Goal: Information Seeking & Learning: Learn about a topic

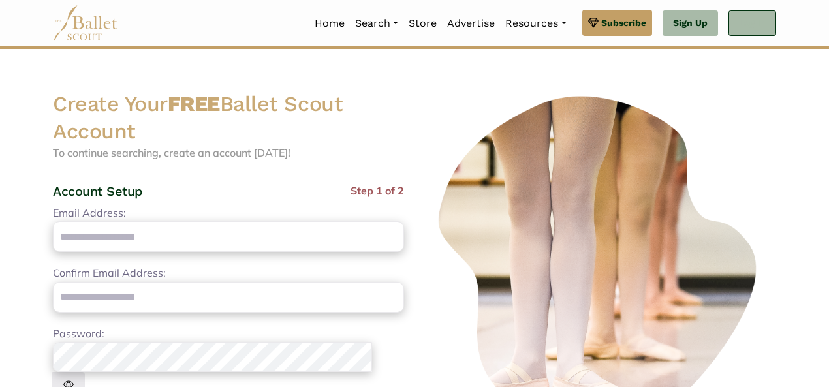
click at [744, 23] on link "Log In" at bounding box center [752, 23] width 48 height 26
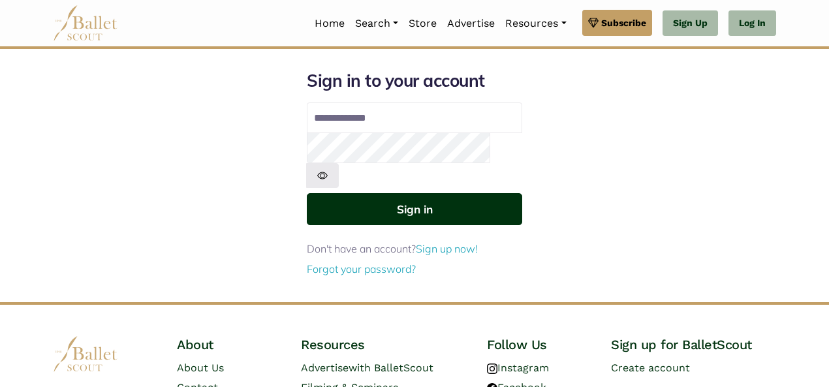
type input "**********"
click at [414, 193] on button "Sign in" at bounding box center [414, 209] width 215 height 32
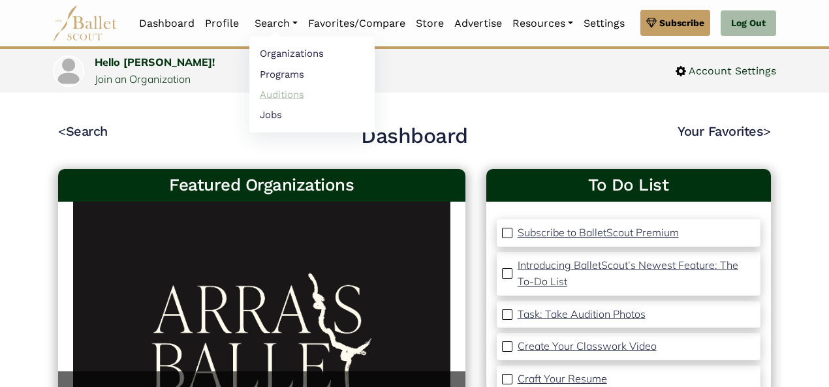
click at [277, 93] on link "Auditions" at bounding box center [311, 94] width 125 height 20
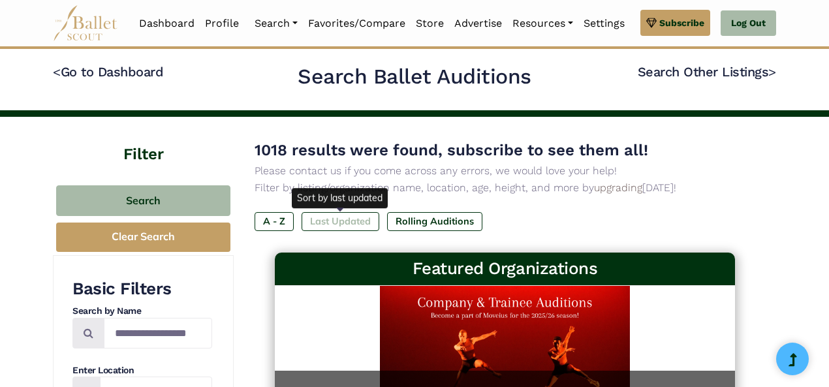
click at [339, 220] on label "Last Updated" at bounding box center [340, 221] width 78 height 18
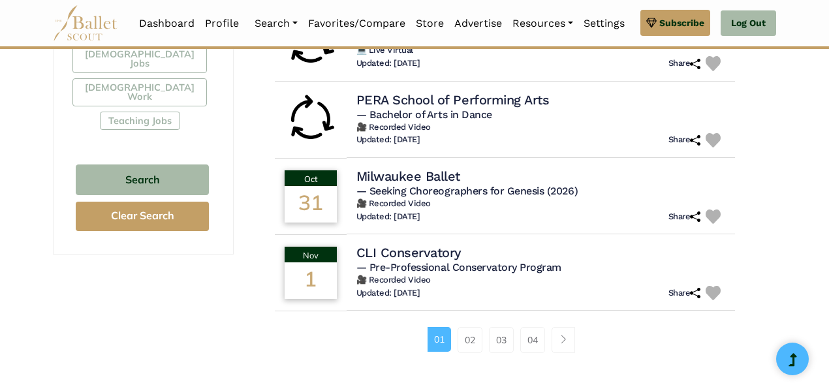
scroll to position [832, 0]
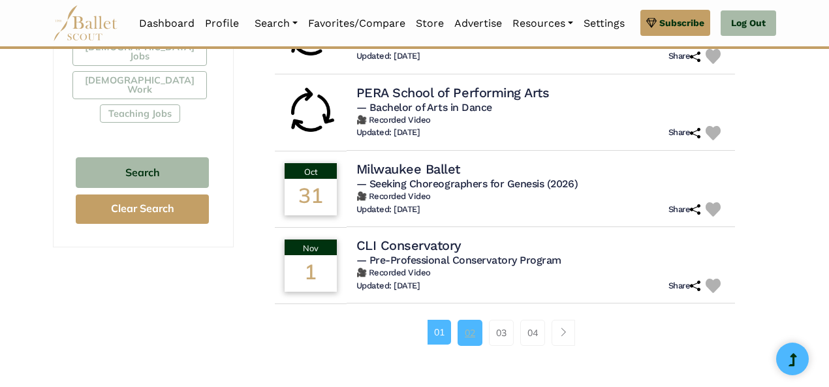
click at [470, 337] on link "02" at bounding box center [469, 333] width 25 height 26
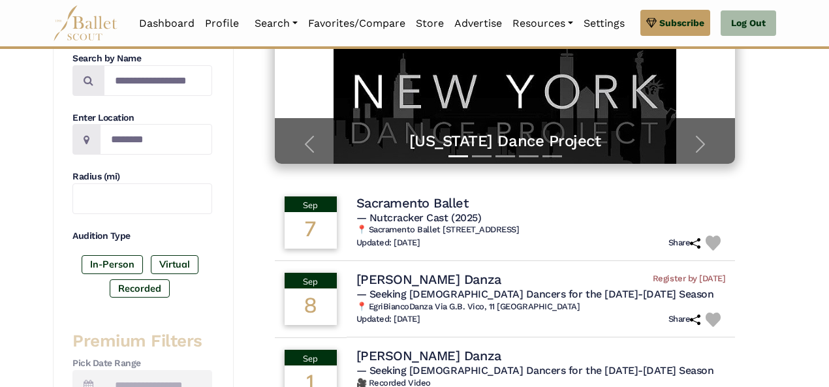
scroll to position [263, 0]
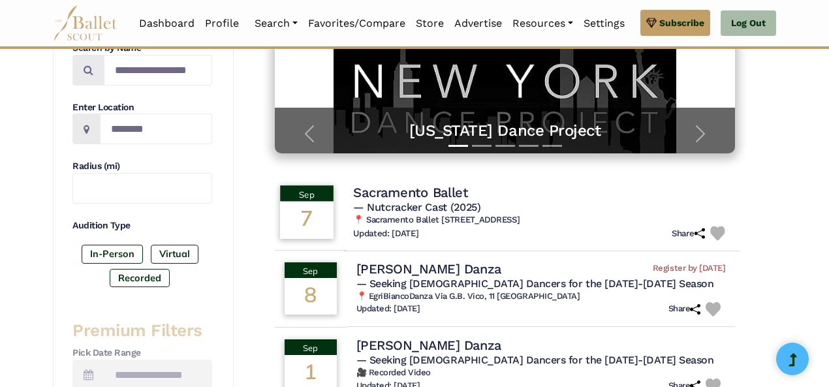
click at [436, 210] on span "— Nutcracker Cast (2025)" at bounding box center [416, 206] width 127 height 12
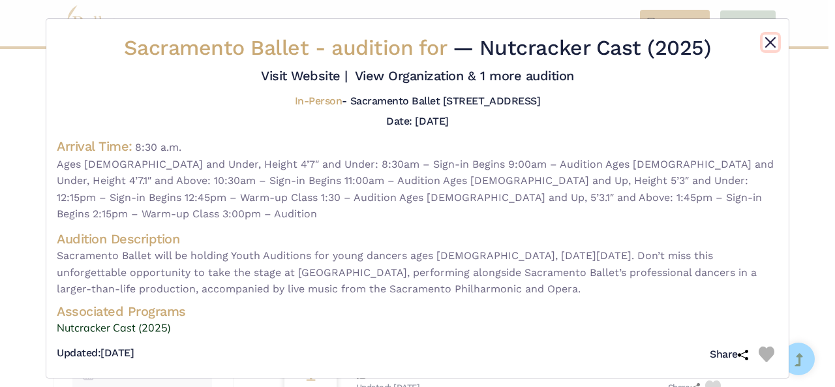
click at [766, 45] on button "Close" at bounding box center [771, 43] width 16 height 16
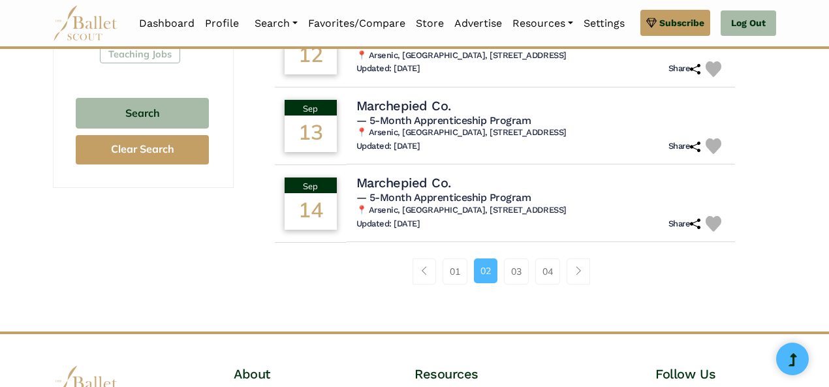
scroll to position [894, 0]
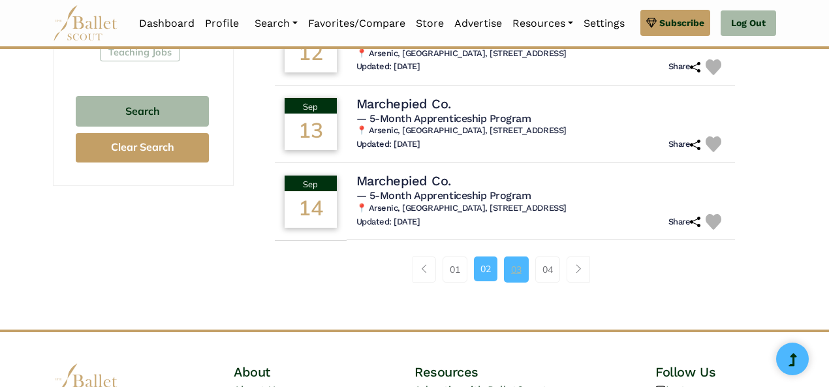
click at [518, 272] on link "03" at bounding box center [516, 269] width 25 height 26
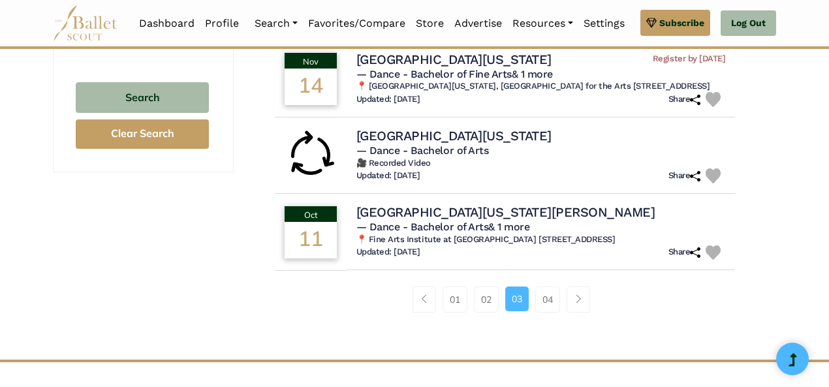
scroll to position [914, 0]
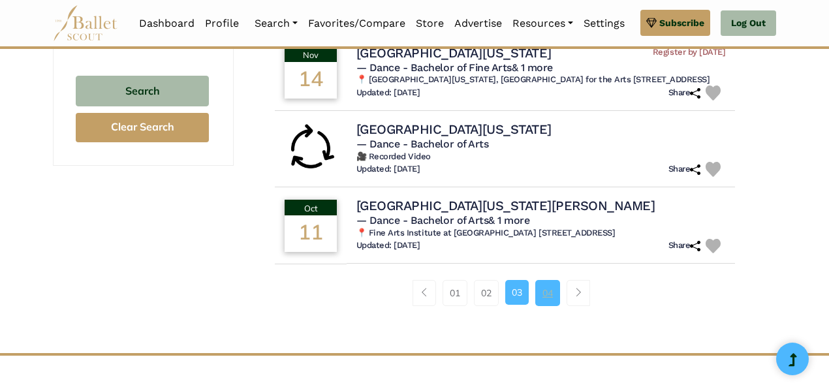
click at [551, 306] on link "04" at bounding box center [547, 293] width 25 height 26
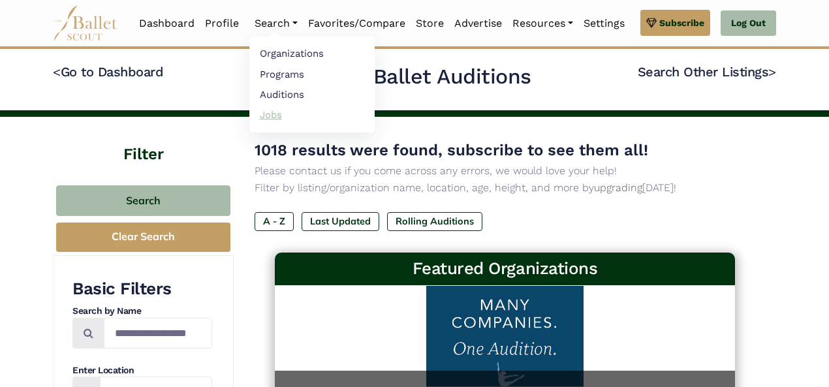
click at [269, 114] on link "Jobs" at bounding box center [311, 114] width 125 height 20
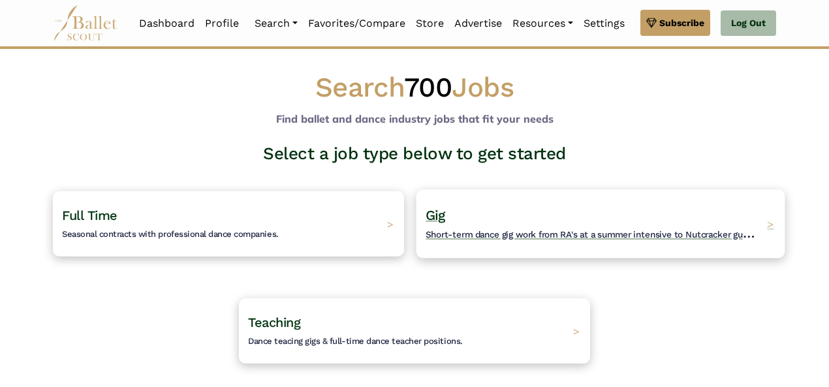
click at [771, 219] on span ">" at bounding box center [770, 224] width 7 height 14
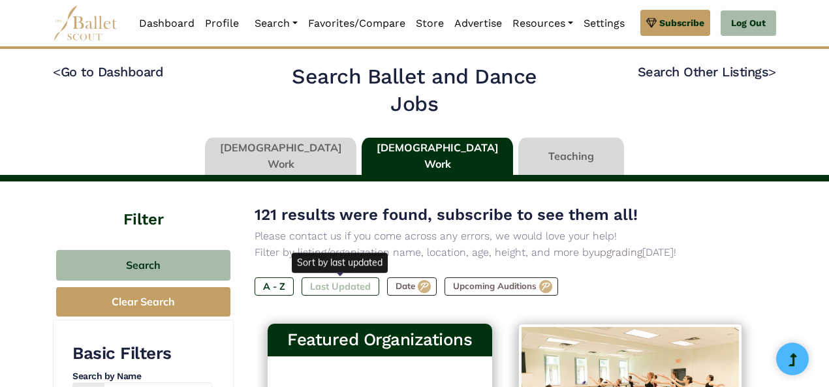
click at [341, 290] on label "Last Updated" at bounding box center [340, 286] width 78 height 18
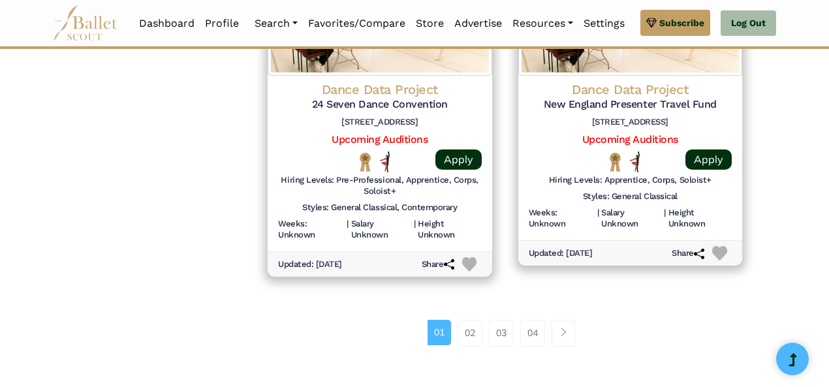
scroll to position [1812, 0]
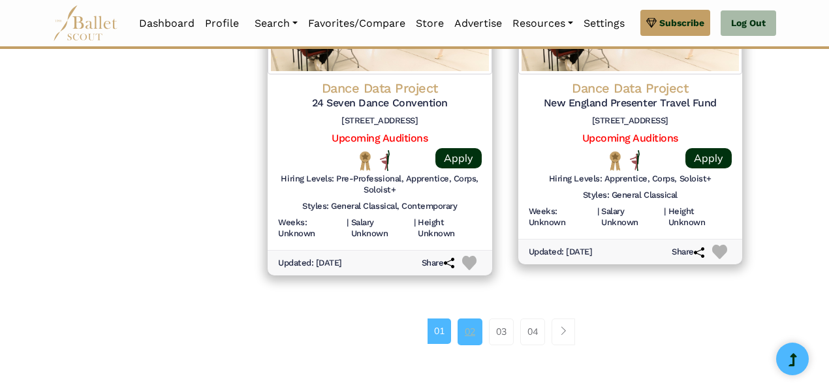
click at [467, 329] on link "02" at bounding box center [469, 331] width 25 height 26
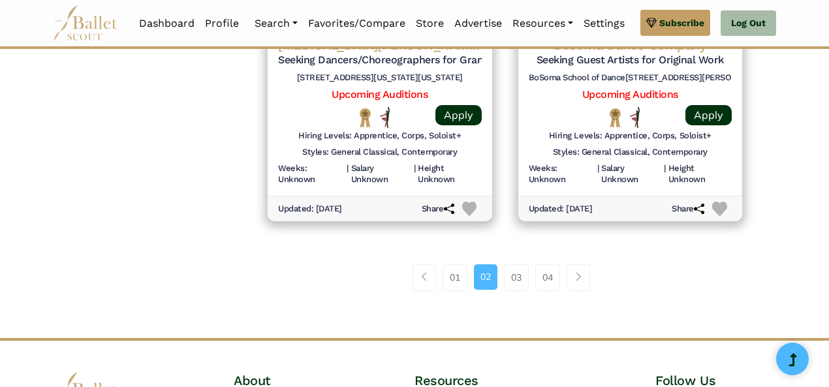
scroll to position [1856, 0]
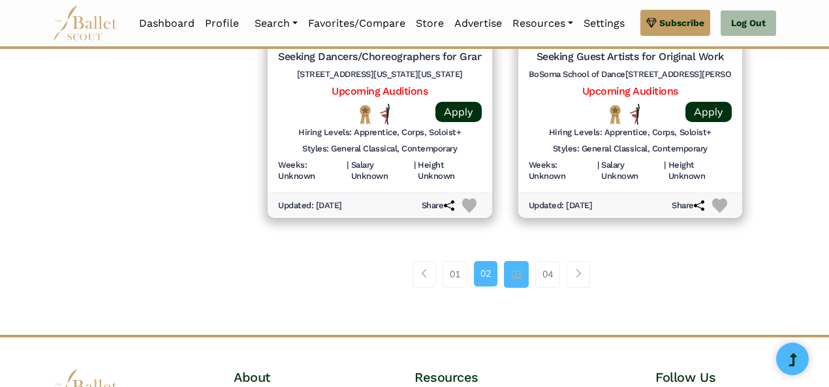
click at [517, 277] on link "03" at bounding box center [516, 274] width 25 height 26
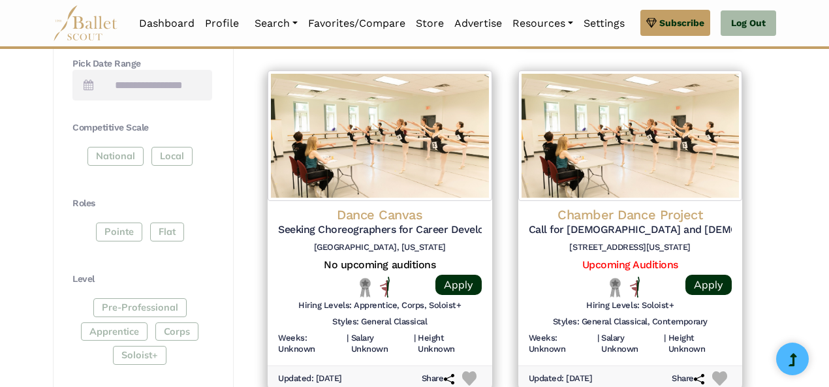
scroll to position [610, 0]
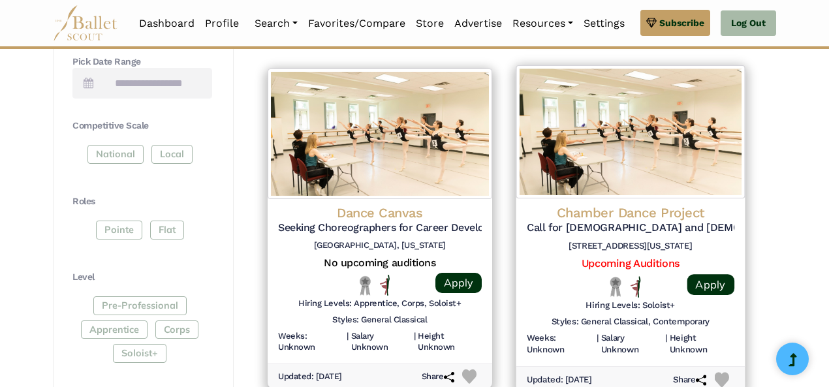
click at [577, 243] on h6 "[STREET_ADDRESS][US_STATE]" at bounding box center [629, 245] width 207 height 11
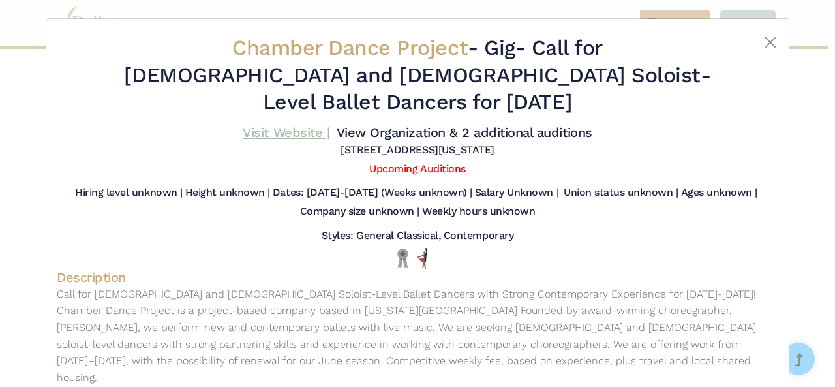
click at [282, 125] on link "Visit Website |" at bounding box center [286, 133] width 87 height 16
click at [767, 40] on button "Close" at bounding box center [771, 43] width 16 height 16
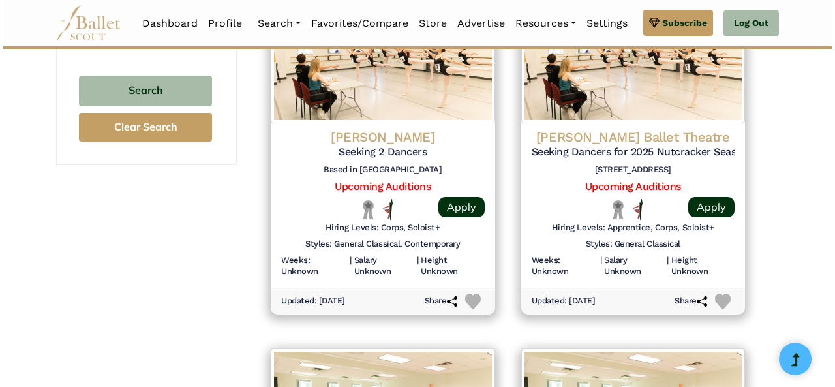
scroll to position [1403, 0]
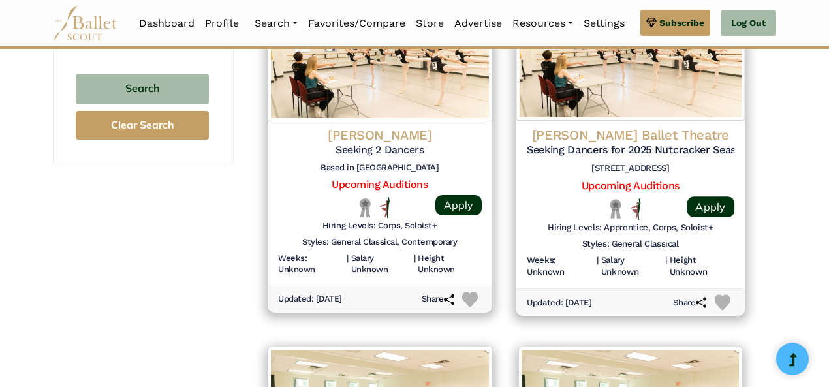
click at [625, 144] on h5 "Seeking Dancers for 2025 Nutcracker Season" at bounding box center [629, 150] width 207 height 14
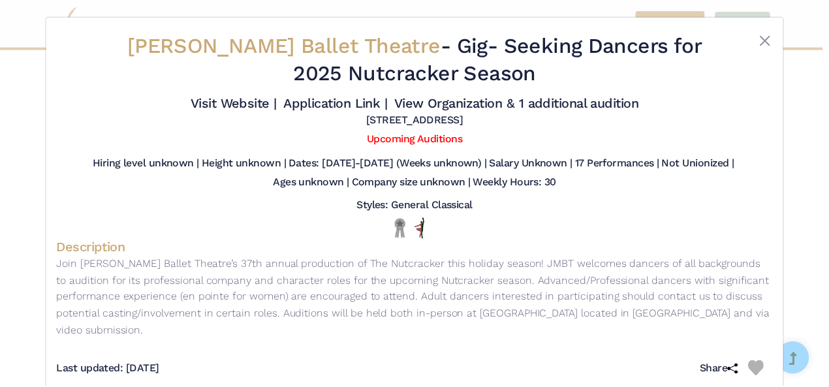
scroll to position [0, 0]
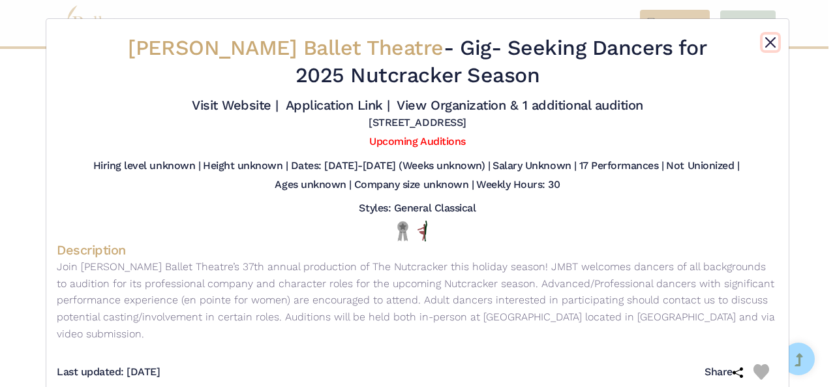
click at [767, 40] on button "Close" at bounding box center [771, 43] width 16 height 16
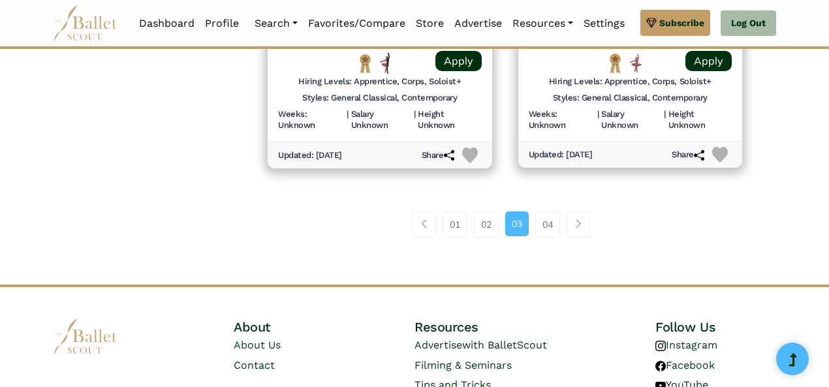
scroll to position [1903, 0]
click at [549, 226] on link "04" at bounding box center [547, 224] width 25 height 26
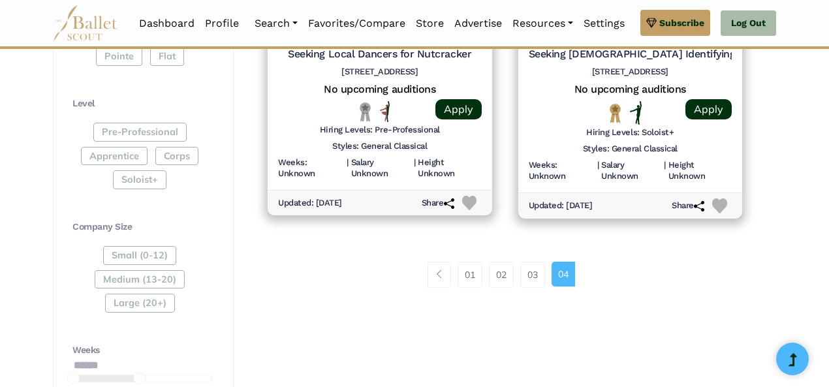
scroll to position [819, 0]
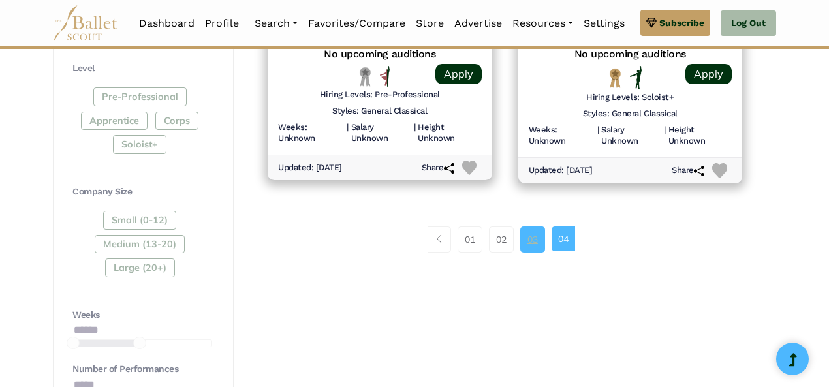
click at [530, 242] on link "03" at bounding box center [532, 239] width 25 height 26
